Goal: Contribute content

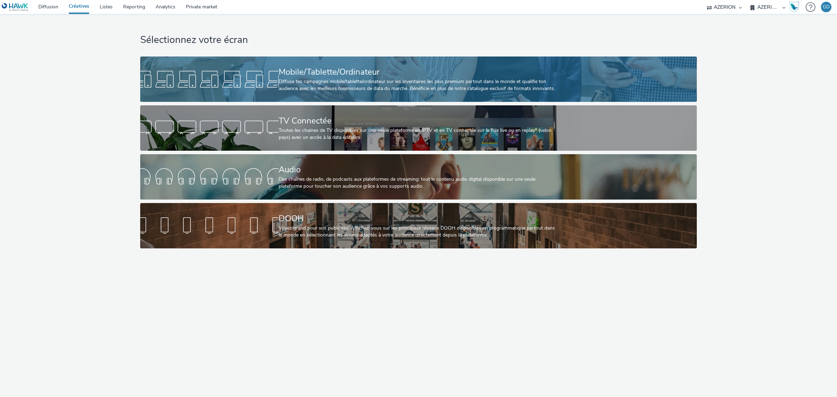
click at [286, 90] on div "Diffuse tes campagnes mobile/tablette/ordinateur sur les inventaires les plus p…" at bounding box center [417, 85] width 277 height 14
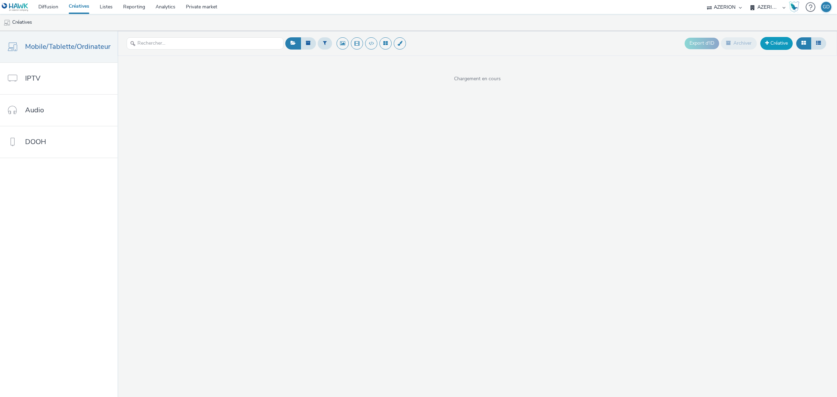
click at [779, 47] on link "Créative" at bounding box center [776, 43] width 32 height 13
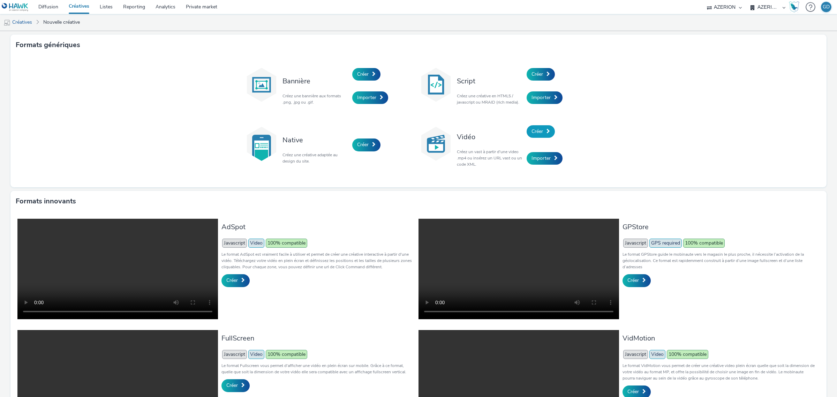
click at [539, 130] on span "Créer" at bounding box center [537, 131] width 12 height 7
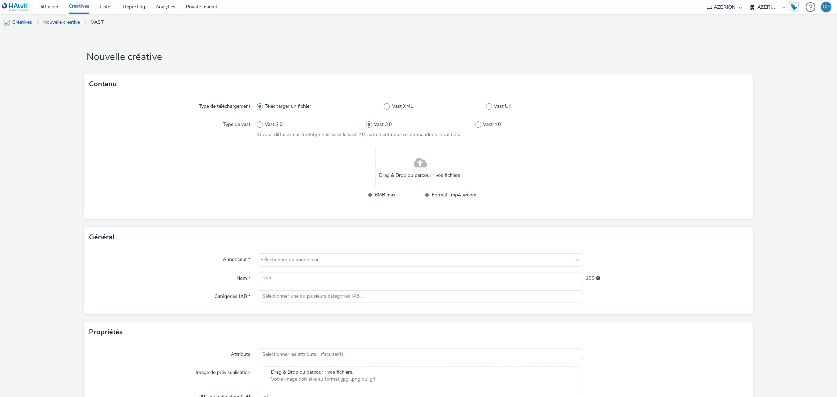
click at [487, 110] on div "Télécharger un fichier Vast XML Vast Url" at bounding box center [420, 106] width 327 height 13
click at [486, 108] on span at bounding box center [489, 106] width 6 height 6
click at [486, 108] on input "Vast Url" at bounding box center [488, 106] width 5 height 5
radio input "false"
radio input "true"
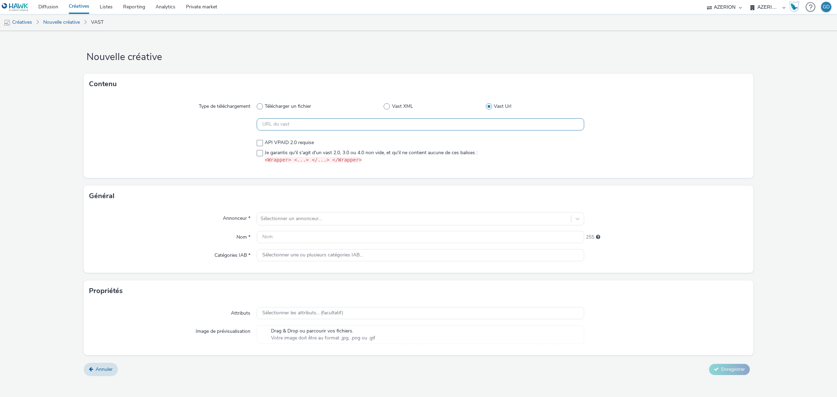
click at [316, 131] on div at bounding box center [420, 124] width 327 height 13
click at [311, 121] on input "text" at bounding box center [420, 124] width 327 height 12
paste input "[URL][DOMAIN_NAME]"
type input "[URL][DOMAIN_NAME]"
click at [217, 132] on div "Type de téléchargement Télécharger un fichier Vast XML Vast Url [URL][DOMAIN_NA…" at bounding box center [419, 136] width 670 height 83
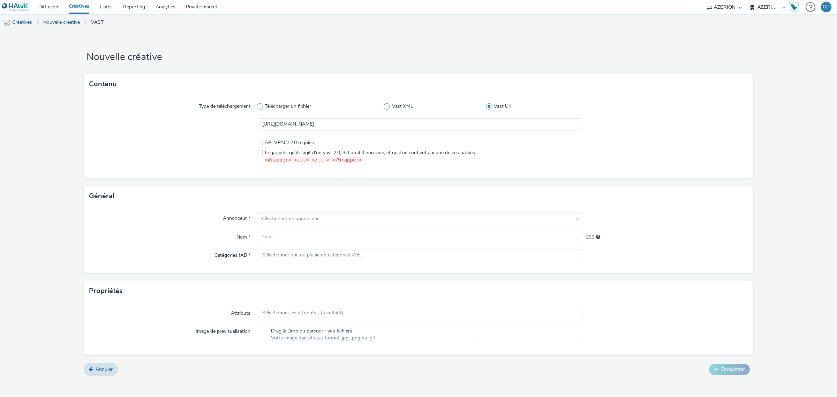
click at [261, 153] on span at bounding box center [260, 153] width 6 height 6
checkbox input "true"
click at [339, 211] on div "Annonceur * Sélectionner un annonceur... Nom * 255 Catégories IAB * Sélectionne…" at bounding box center [419, 239] width 670 height 66
click at [336, 214] on div at bounding box center [414, 218] width 307 height 8
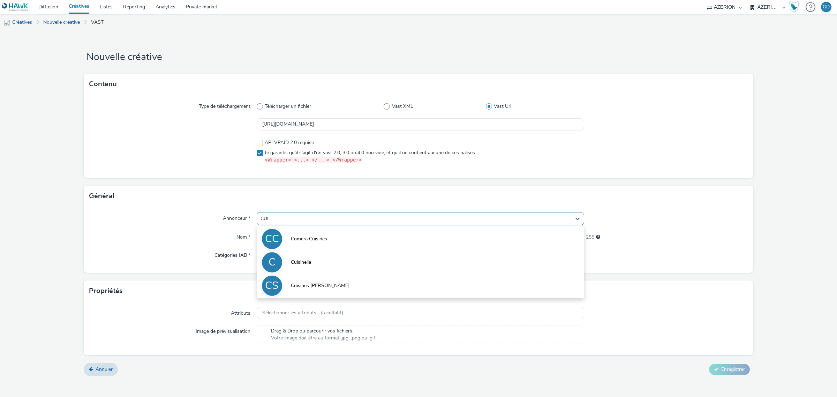
type input "CUIS"
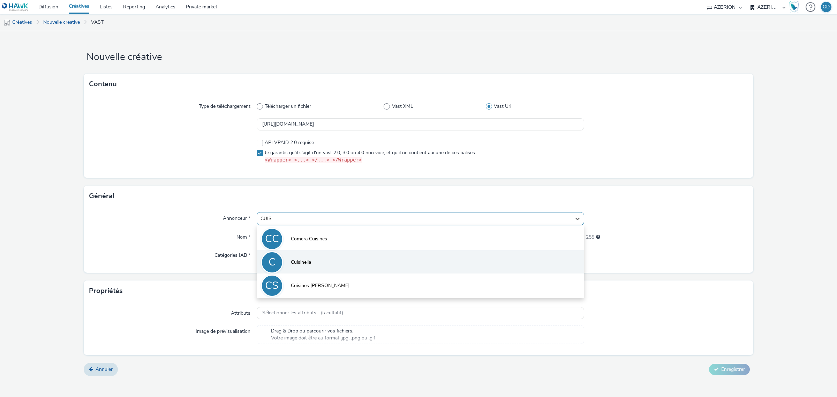
click at [299, 261] on span "Cuisinella" at bounding box center [301, 262] width 20 height 7
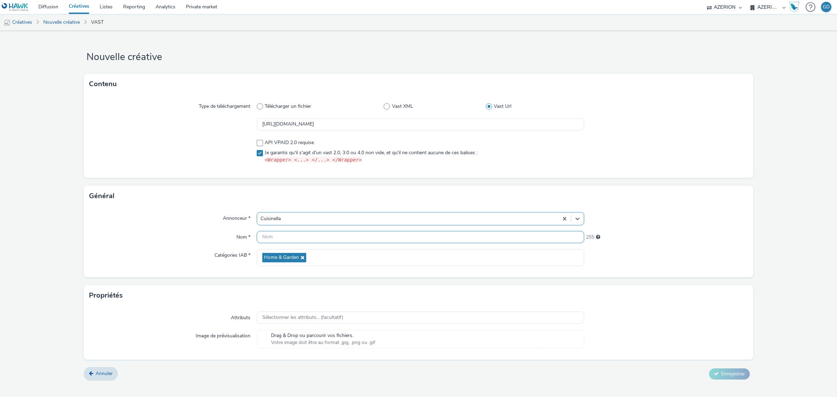
click at [278, 238] on input "text" at bounding box center [420, 237] width 327 height 12
click at [277, 237] on input "text" at bounding box center [420, 237] width 327 height 12
type input "Preroll_Cuisinella"
click at [733, 371] on span "Enregistrer" at bounding box center [733, 373] width 24 height 7
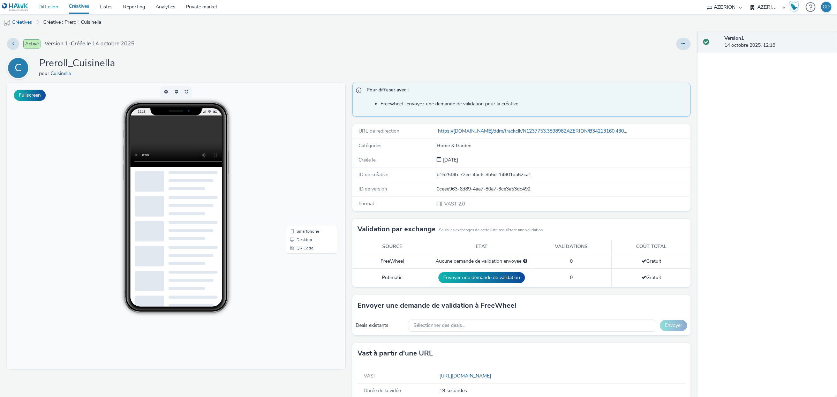
click at [61, 4] on link "Diffusion" at bounding box center [48, 7] width 30 height 14
